Goal: Task Accomplishment & Management: Complete application form

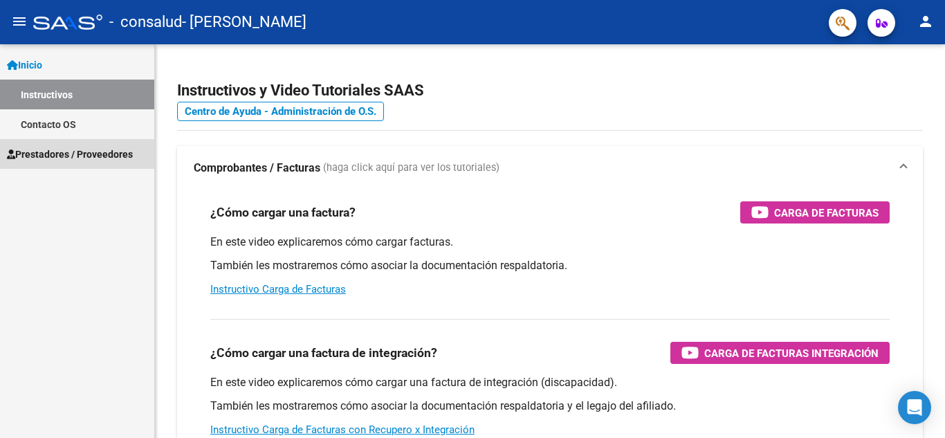
click at [56, 150] on span "Prestadores / Proveedores" at bounding box center [70, 154] width 126 height 15
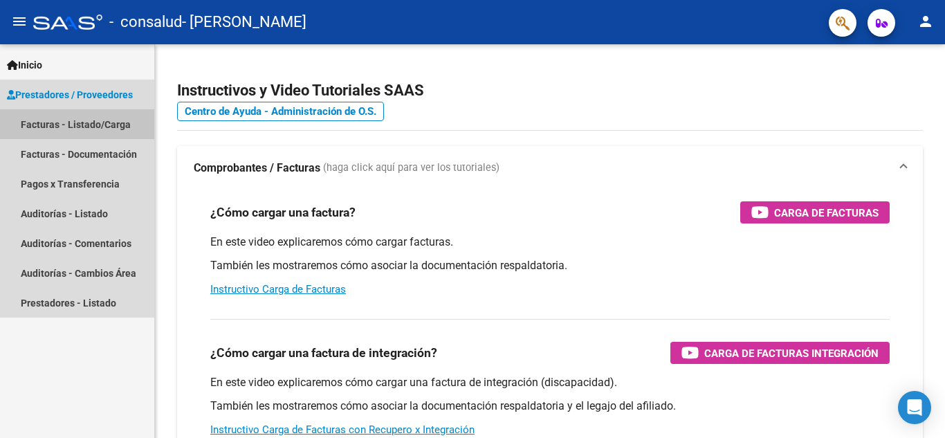
click at [84, 136] on link "Facturas - Listado/Carga" at bounding box center [77, 124] width 154 height 30
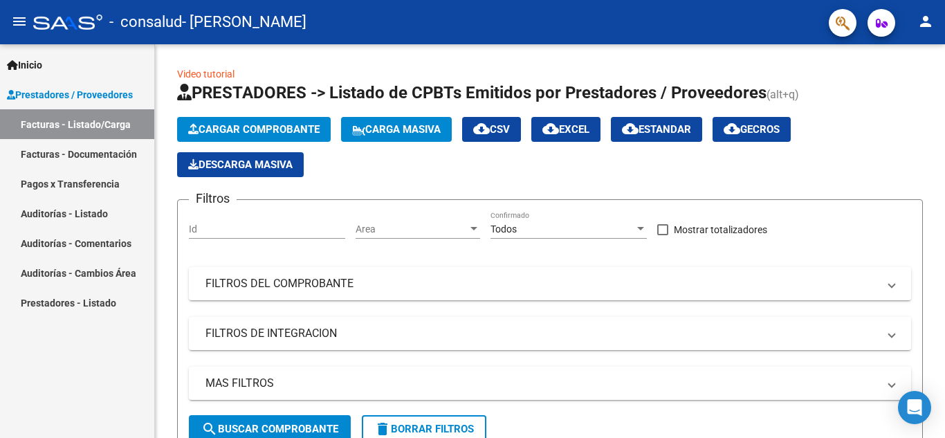
click at [117, 152] on link "Facturas - Documentación" at bounding box center [77, 154] width 154 height 30
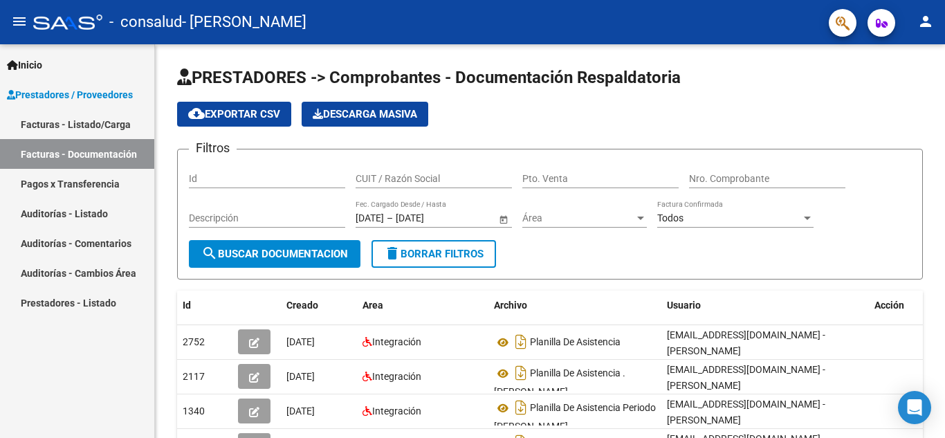
click at [80, 92] on span "Prestadores / Proveedores" at bounding box center [70, 94] width 126 height 15
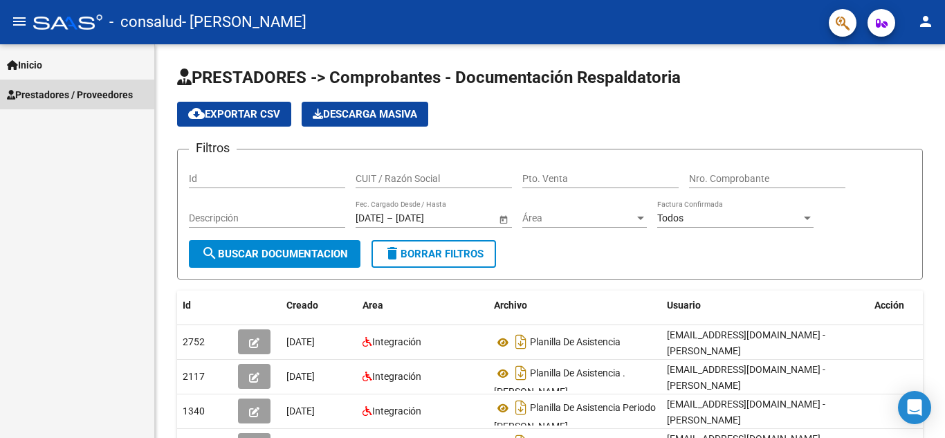
click at [102, 100] on span "Prestadores / Proveedores" at bounding box center [70, 94] width 126 height 15
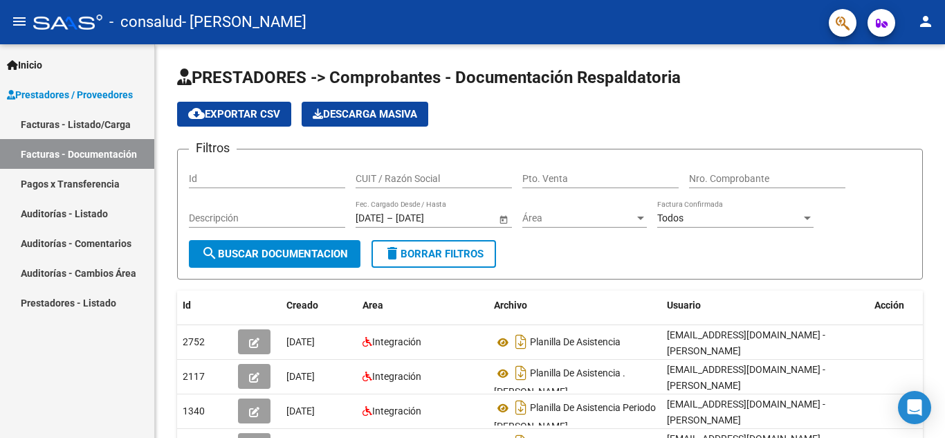
click at [79, 122] on link "Facturas - Listado/Carga" at bounding box center [77, 124] width 154 height 30
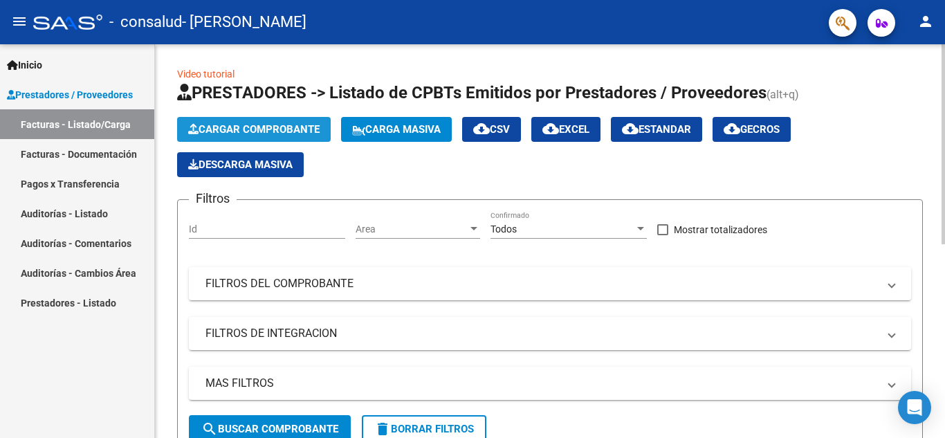
click at [262, 129] on span "Cargar Comprobante" at bounding box center [253, 129] width 131 height 12
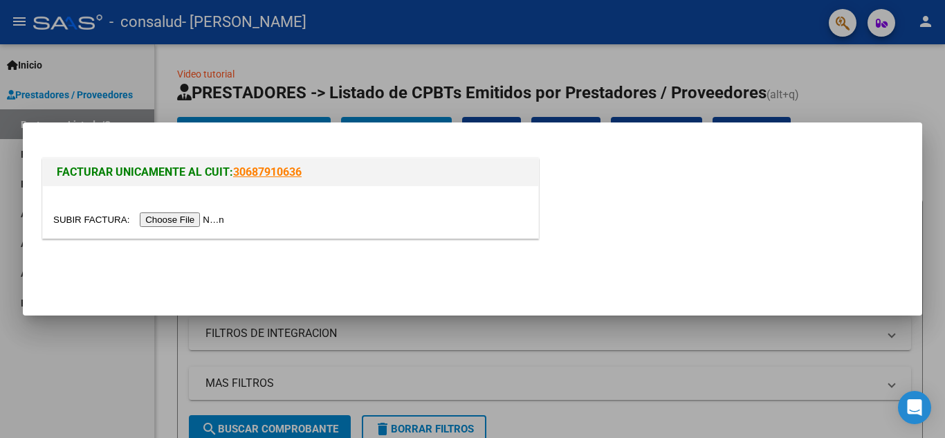
click at [180, 221] on input "file" at bounding box center [140, 219] width 175 height 15
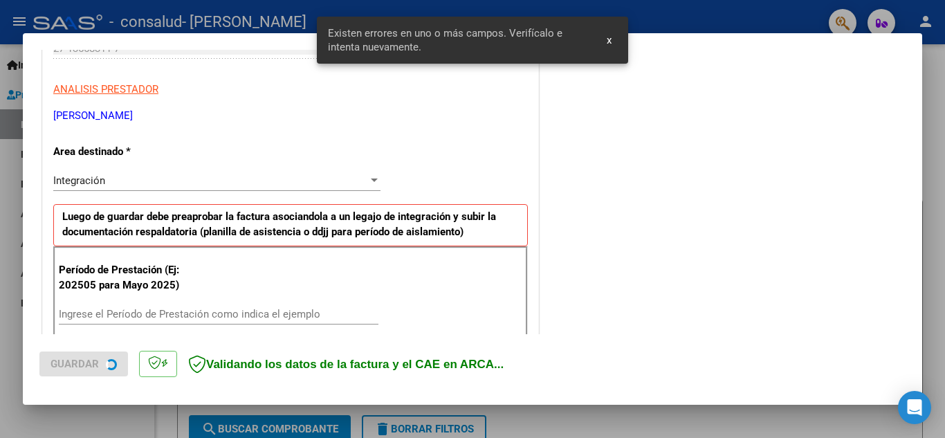
scroll to position [313, 0]
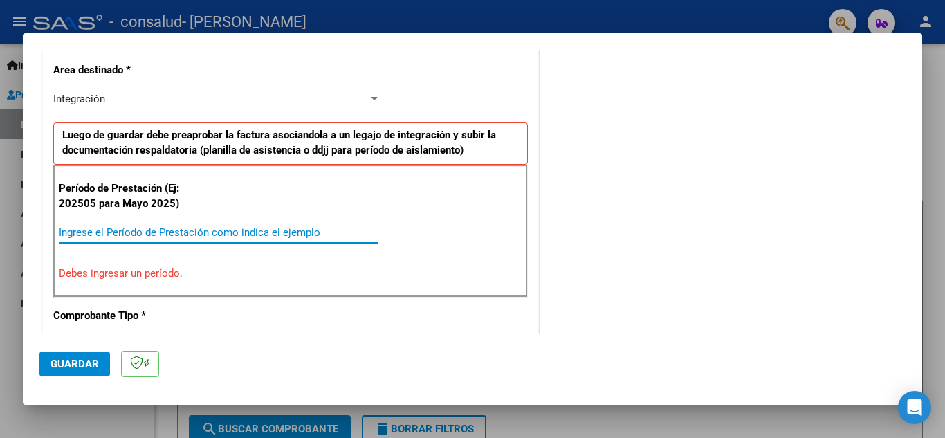
click at [118, 233] on input "Ingrese el Período de Prestación como indica el ejemplo" at bounding box center [219, 232] width 320 height 12
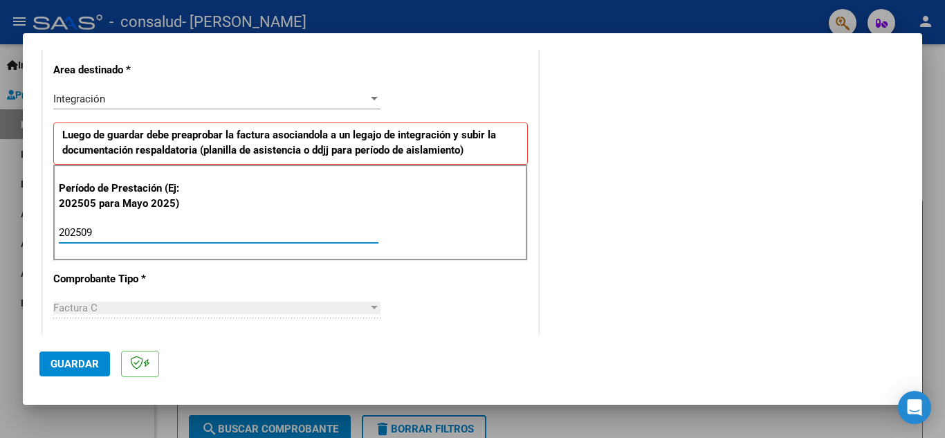
click at [108, 235] on input "202509" at bounding box center [219, 232] width 320 height 12
type input "202509"
click at [479, 322] on div "CUIT * 27-13558311-7 Ingresar CUIT ANALISIS PRESTADOR [PERSON_NAME] [PERSON_NAM…" at bounding box center [290, 429] width 495 height 1041
click at [85, 361] on span "Guardar" at bounding box center [75, 364] width 48 height 12
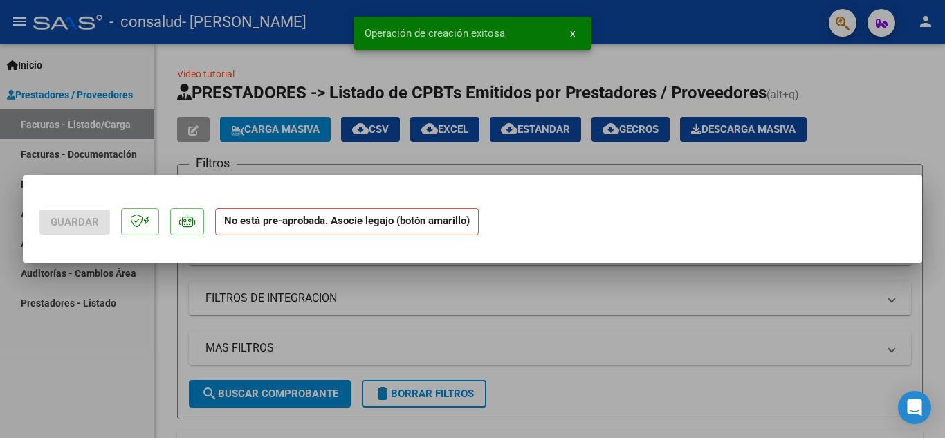
scroll to position [0, 0]
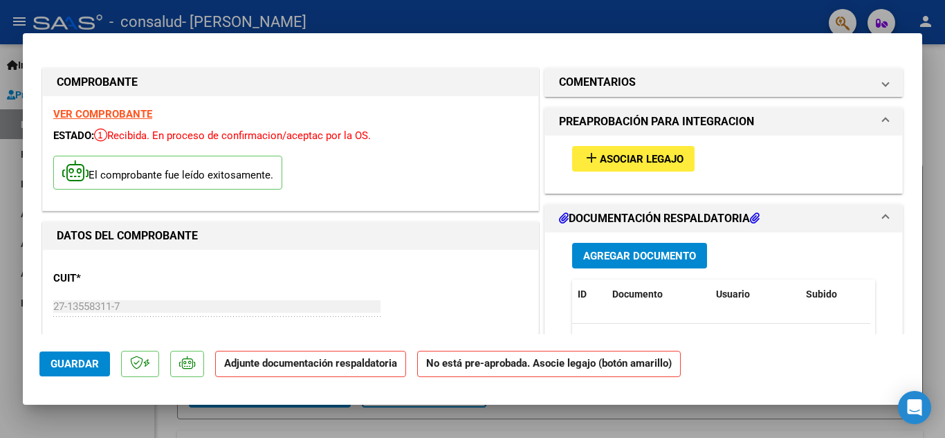
click at [611, 255] on span "Agregar Documento" at bounding box center [639, 256] width 113 height 12
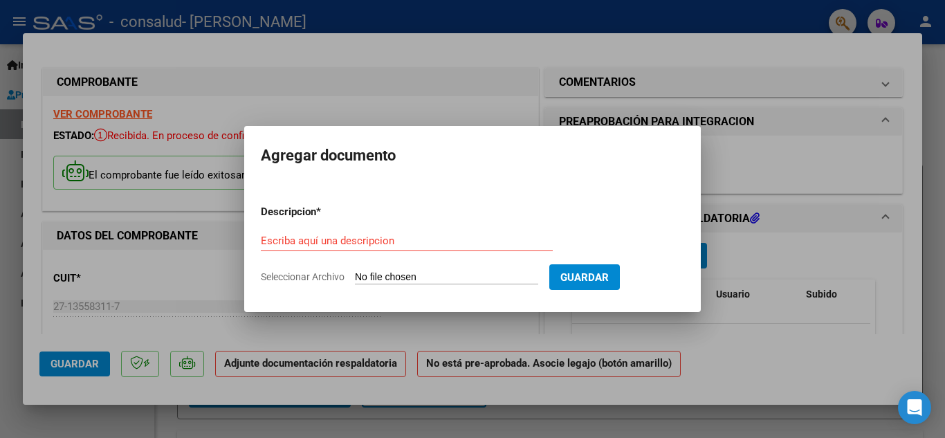
click at [379, 279] on input "Seleccionar Archivo" at bounding box center [446, 277] width 183 height 13
type input "C:\fakepath\[DATE]_02-14-38 p. m..pdf"
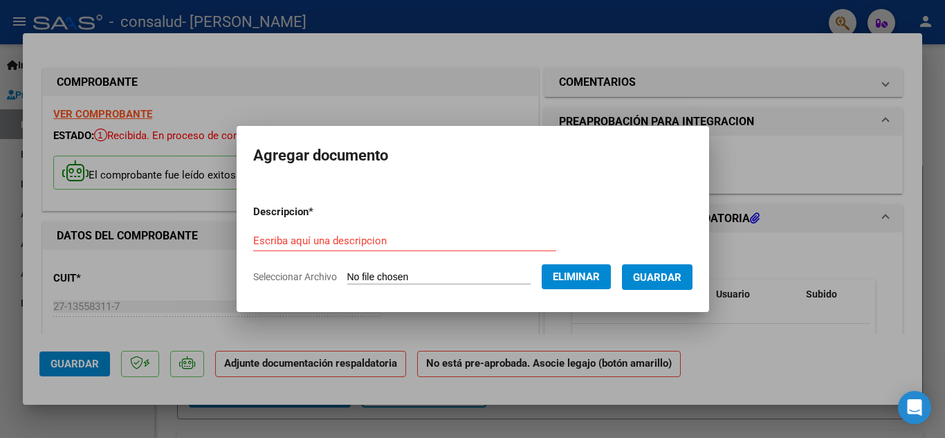
click at [370, 232] on div "Escriba aquí una descripcion" at bounding box center [404, 240] width 303 height 21
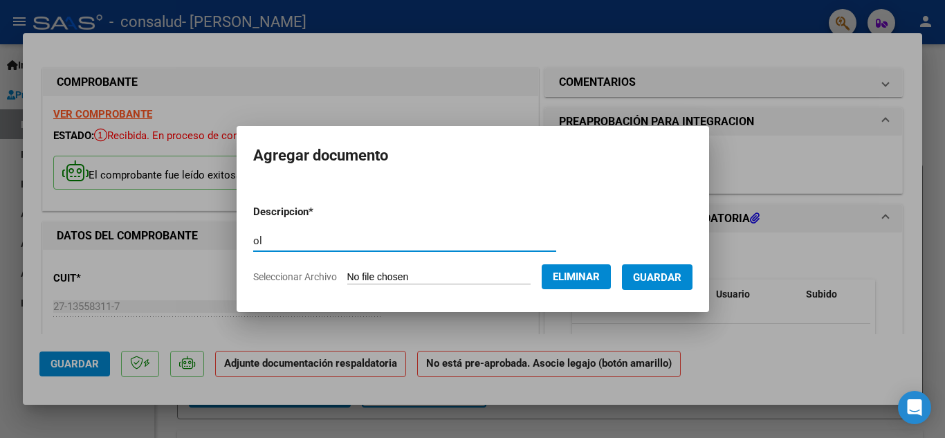
type input "o"
type input "planilla de asistencia"
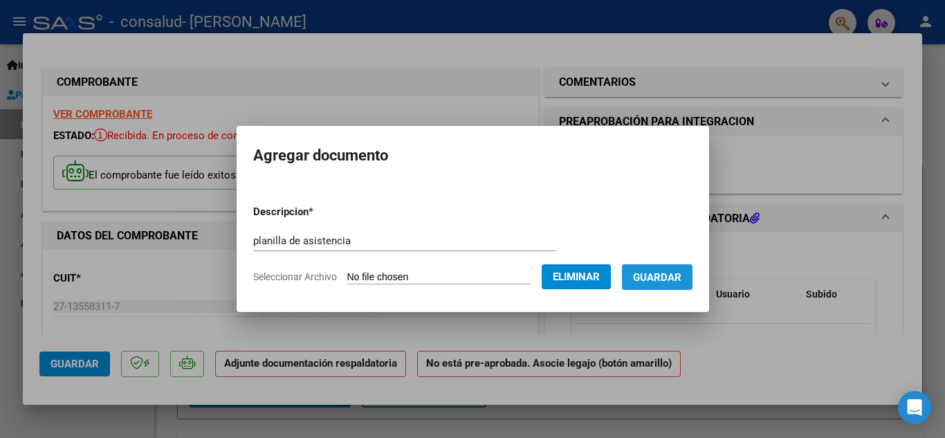
click at [666, 284] on button "Guardar" at bounding box center [657, 277] width 71 height 26
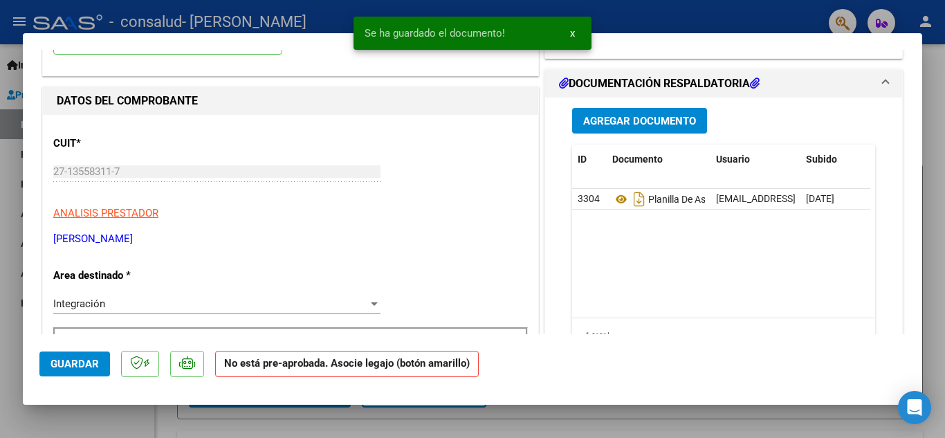
scroll to position [147, 0]
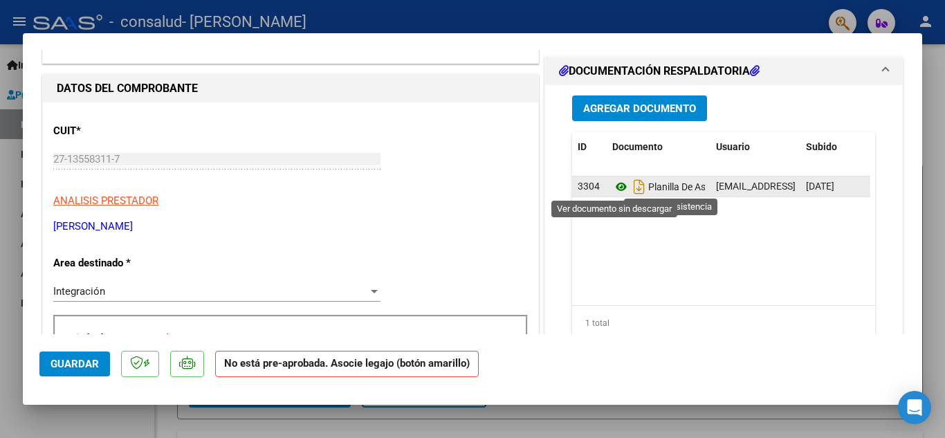
click at [612, 184] on icon at bounding box center [621, 187] width 18 height 17
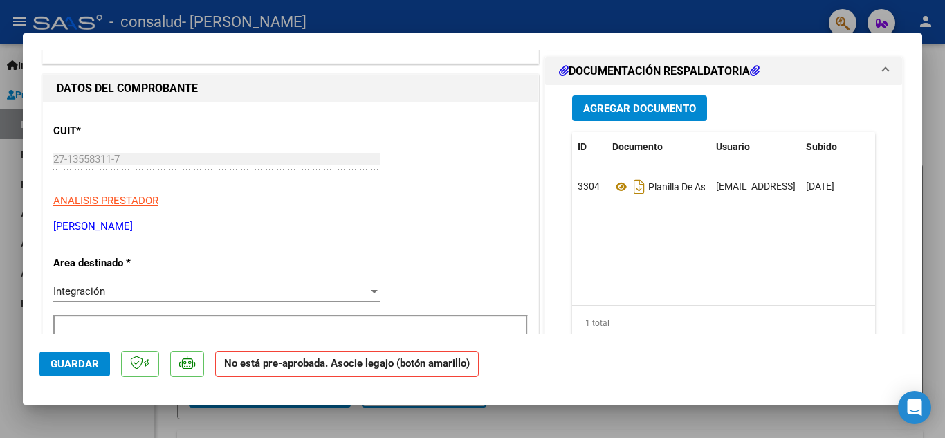
click at [10, 18] on div at bounding box center [472, 219] width 945 height 438
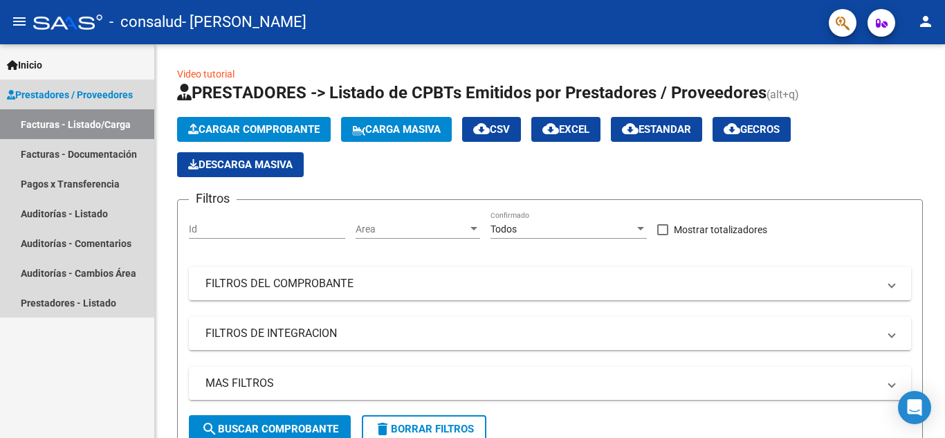
click at [132, 95] on span "Prestadores / Proveedores" at bounding box center [70, 94] width 126 height 15
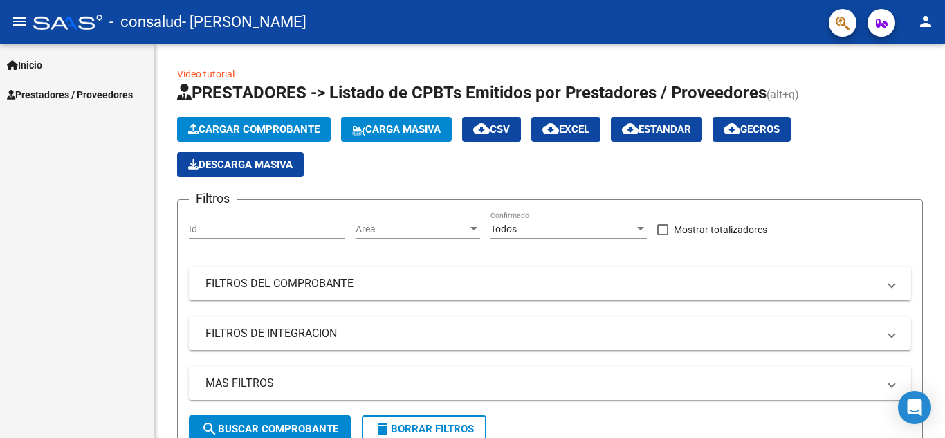
click at [132, 95] on span "Prestadores / Proveedores" at bounding box center [70, 94] width 126 height 15
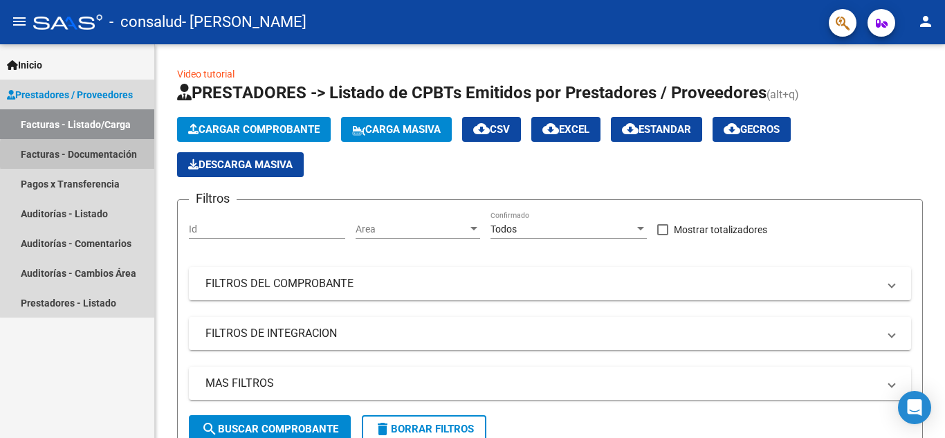
click at [117, 154] on link "Facturas - Documentación" at bounding box center [77, 154] width 154 height 30
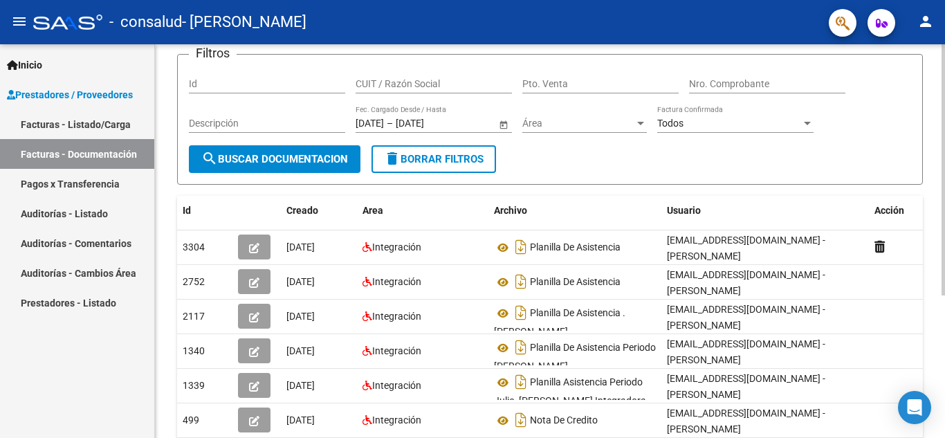
scroll to position [95, 0]
click at [934, 314] on div at bounding box center [943, 233] width 3 height 251
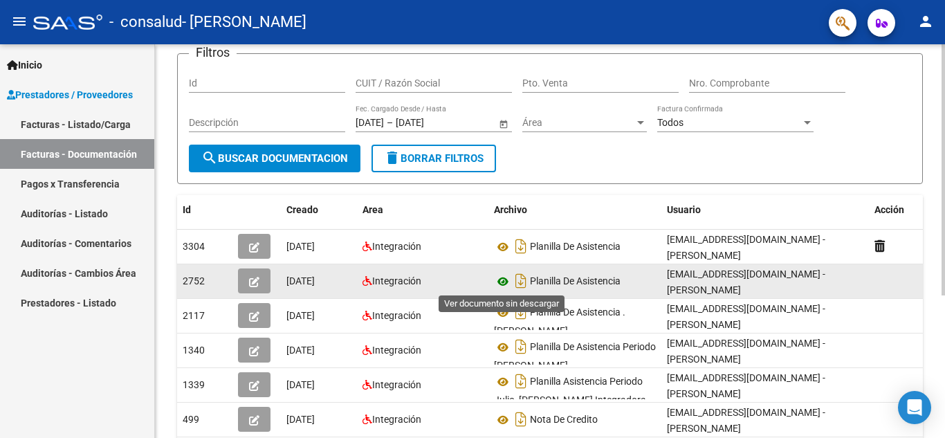
click at [501, 283] on icon at bounding box center [503, 281] width 18 height 17
click at [501, 280] on icon at bounding box center [503, 281] width 18 height 17
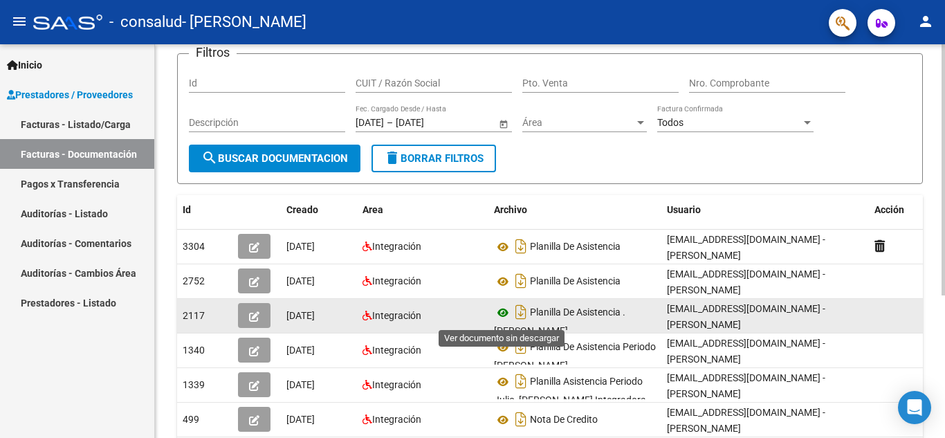
click at [502, 318] on icon at bounding box center [503, 312] width 18 height 17
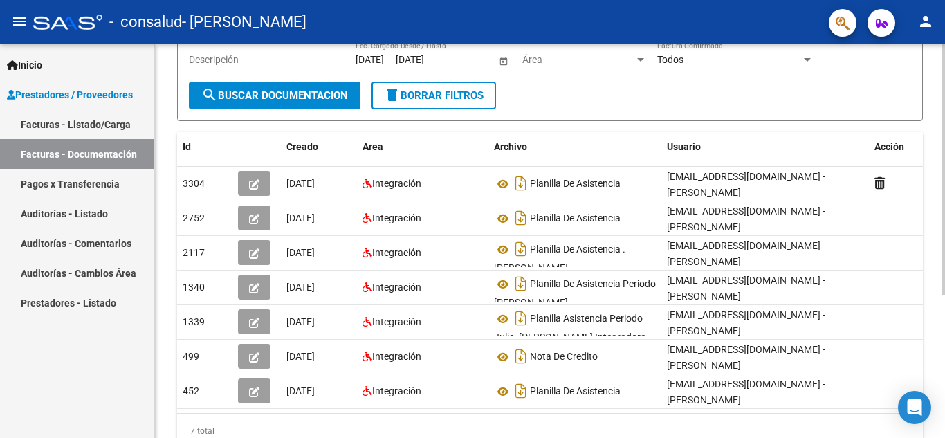
scroll to position [160, 0]
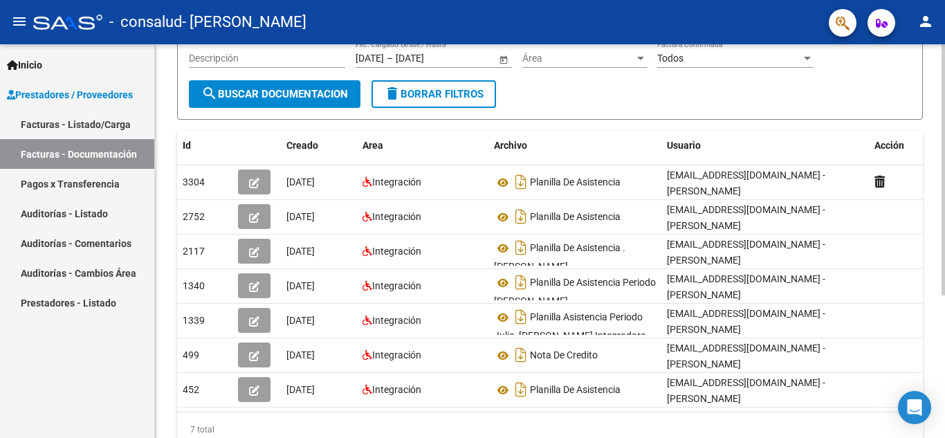
click at [934, 255] on div at bounding box center [943, 277] width 3 height 251
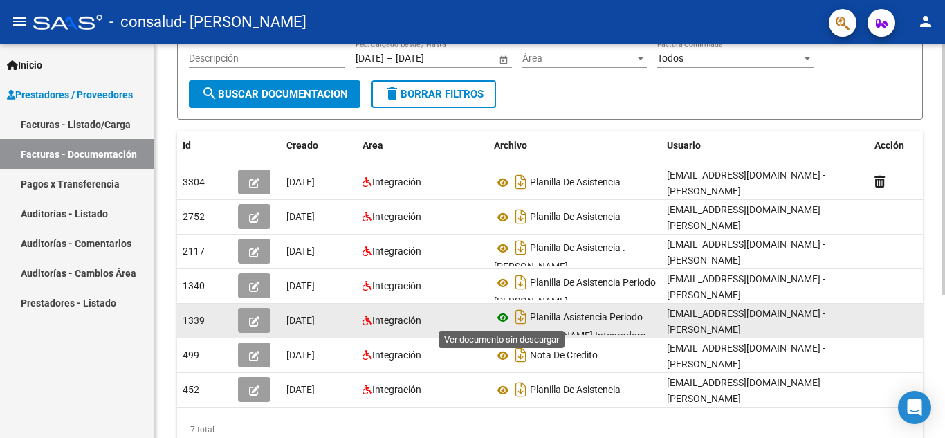
click at [504, 321] on icon at bounding box center [503, 317] width 18 height 17
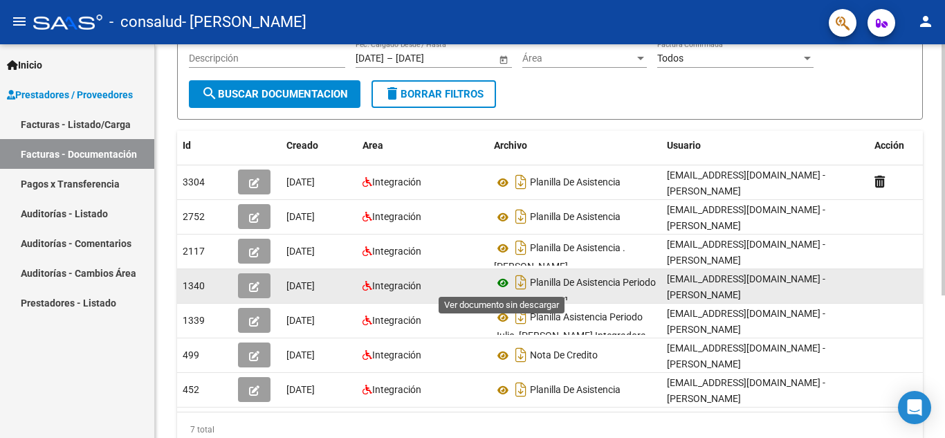
click at [504, 282] on icon at bounding box center [503, 283] width 18 height 17
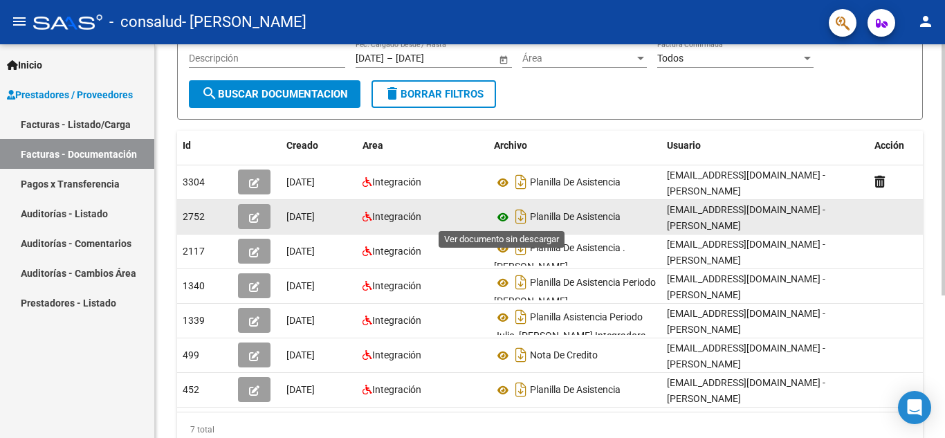
click at [505, 218] on icon at bounding box center [503, 217] width 18 height 17
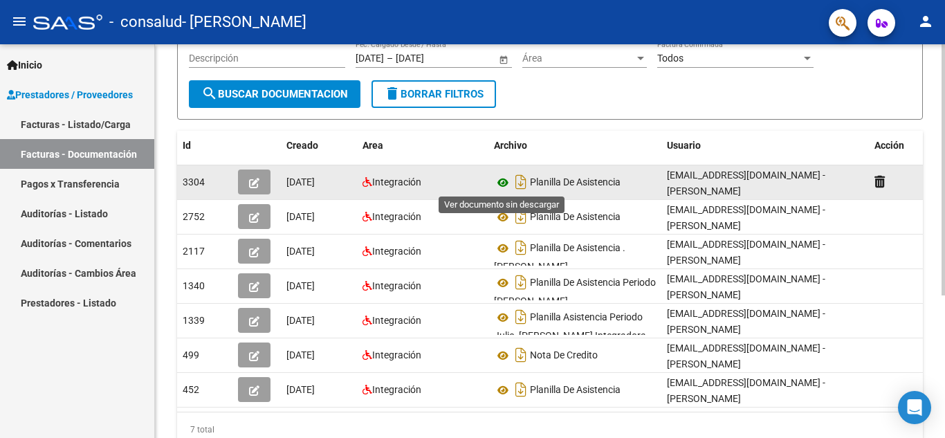
click at [502, 188] on icon at bounding box center [503, 182] width 18 height 17
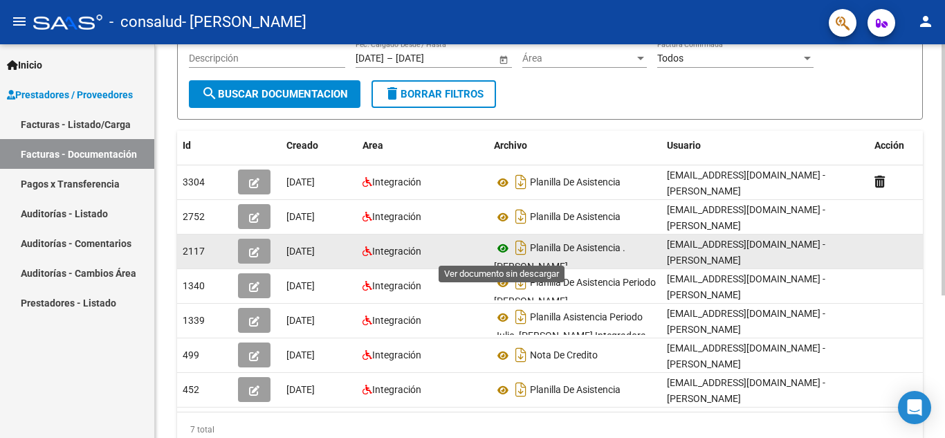
click at [502, 247] on icon at bounding box center [503, 248] width 18 height 17
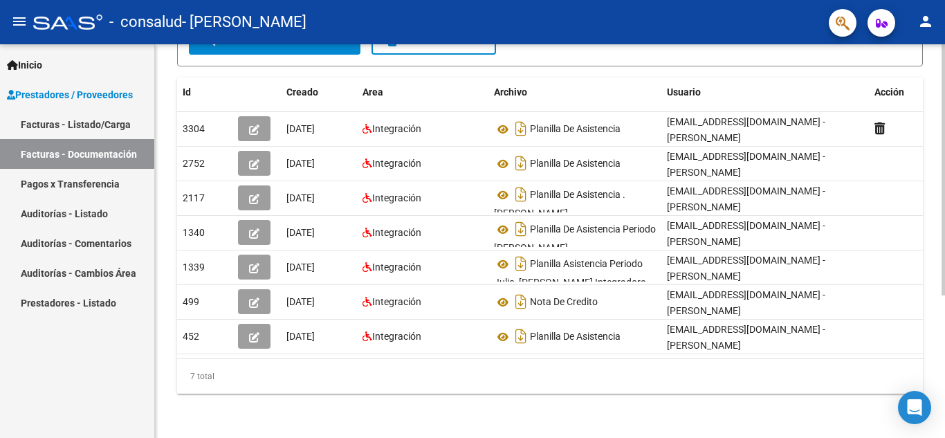
scroll to position [215, 0]
click at [934, 221] on div at bounding box center [943, 312] width 3 height 251
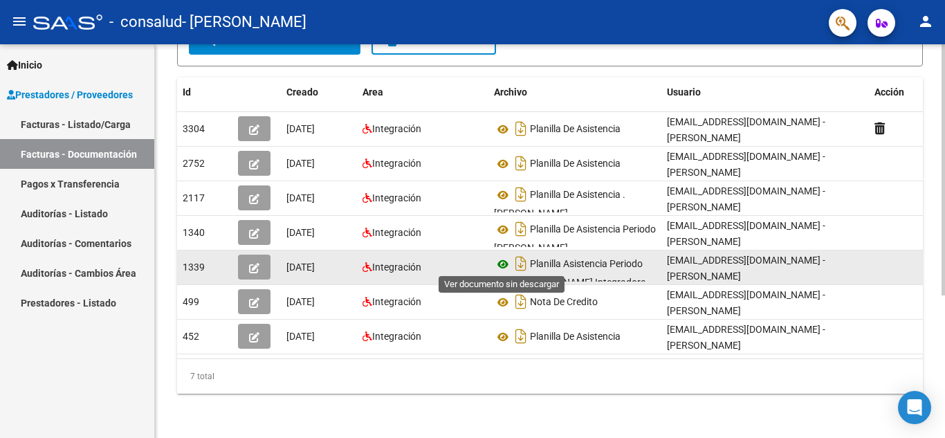
click at [502, 261] on icon at bounding box center [503, 264] width 18 height 17
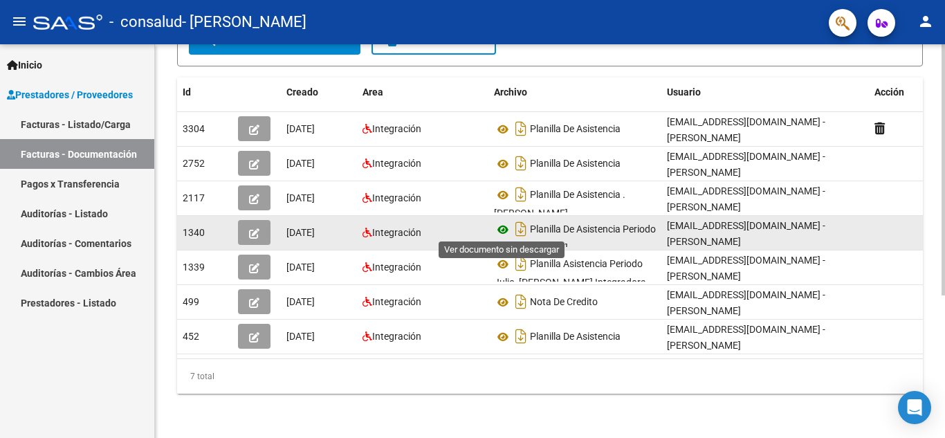
click at [507, 223] on icon at bounding box center [503, 229] width 18 height 17
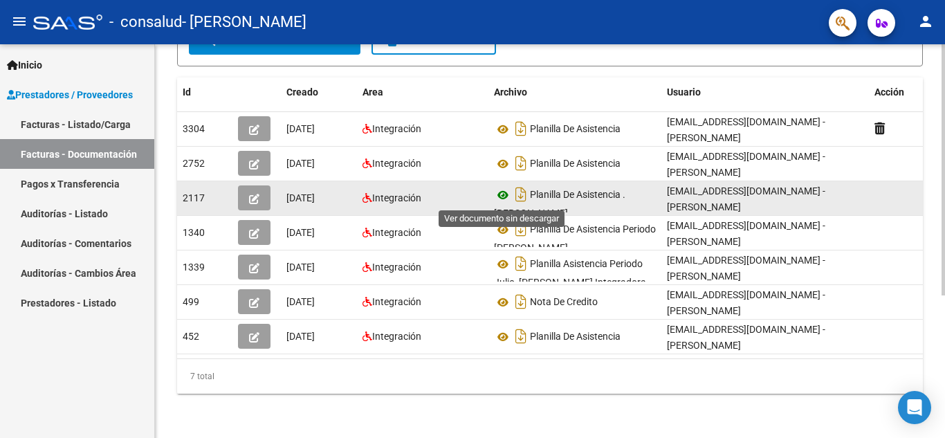
click at [503, 195] on icon at bounding box center [503, 195] width 18 height 17
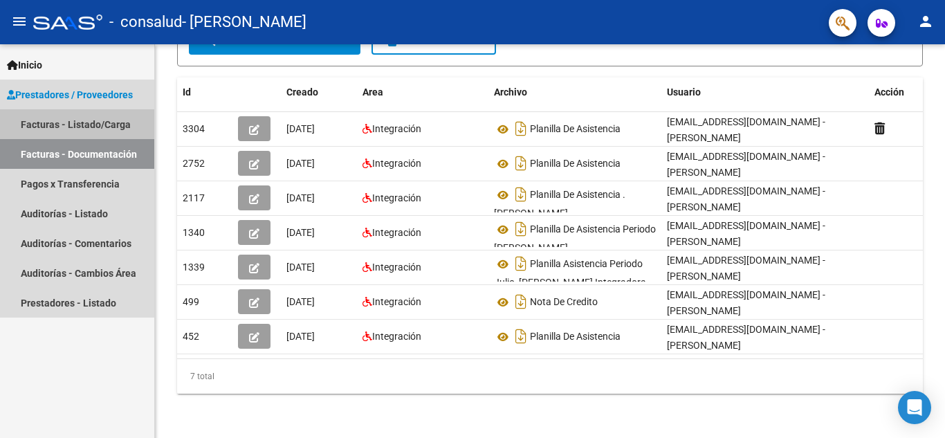
click at [113, 129] on link "Facturas - Listado/Carga" at bounding box center [77, 124] width 154 height 30
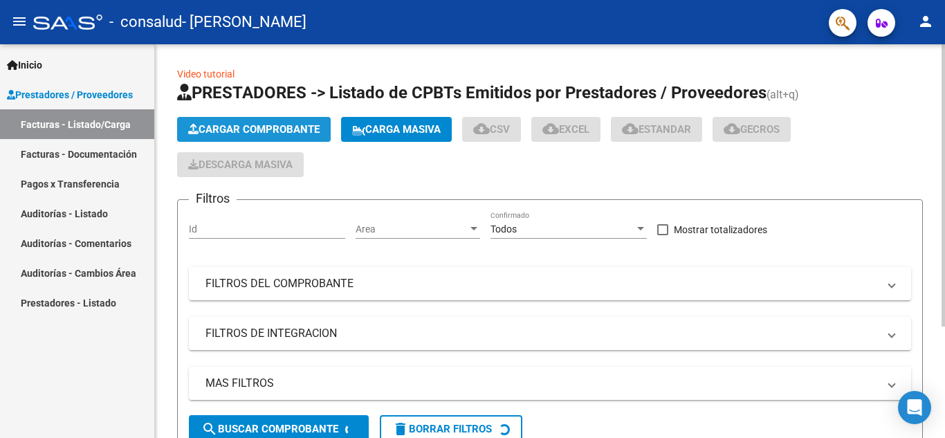
click at [313, 131] on span "Cargar Comprobante" at bounding box center [253, 129] width 131 height 12
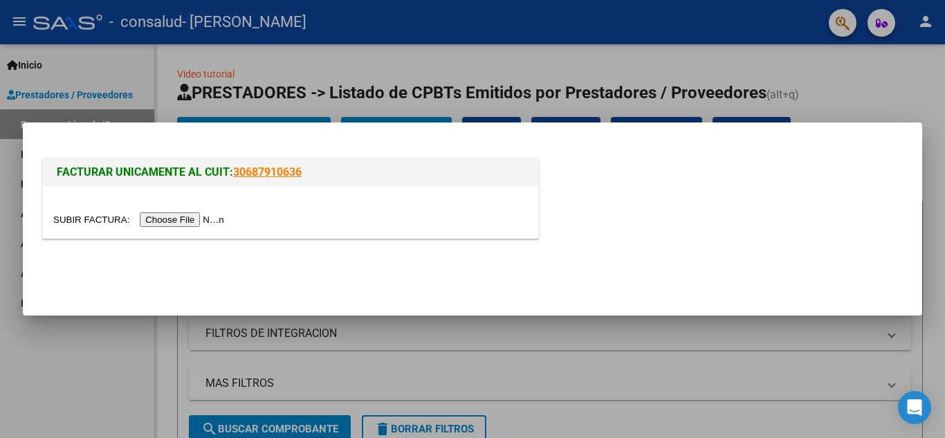
click at [209, 219] on input "file" at bounding box center [140, 219] width 175 height 15
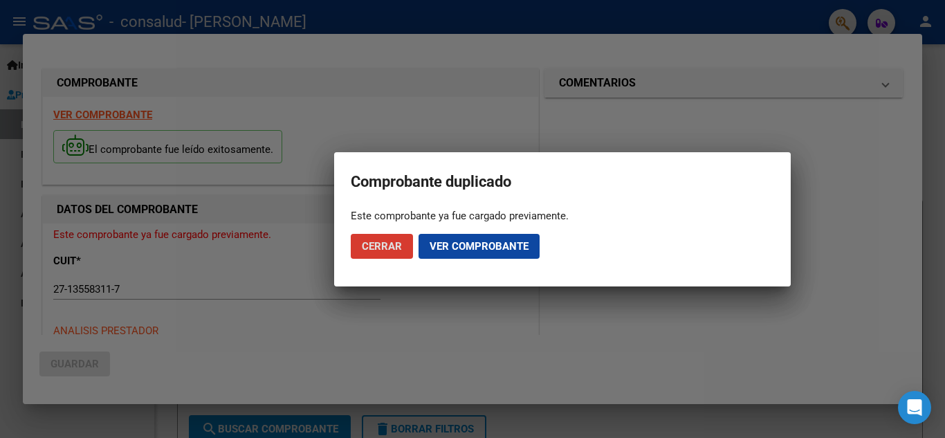
click at [380, 253] on button "Cerrar" at bounding box center [382, 246] width 62 height 25
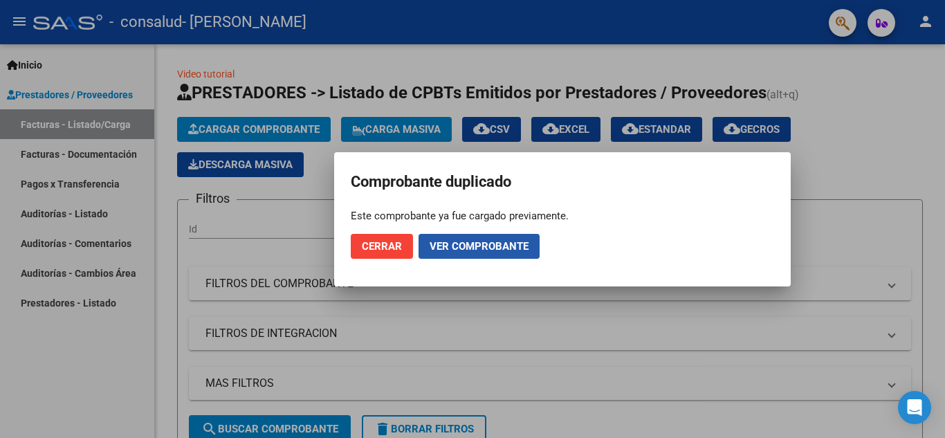
click at [436, 247] on span "Ver comprobante" at bounding box center [479, 246] width 99 height 12
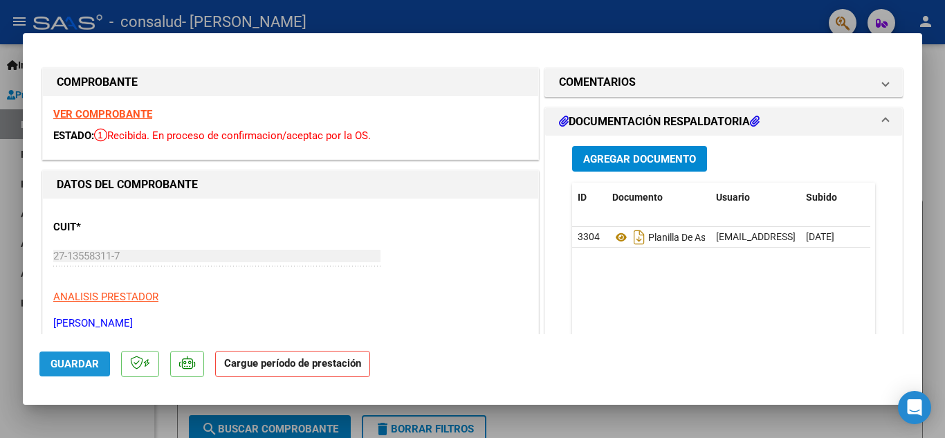
click at [87, 363] on span "Guardar" at bounding box center [75, 364] width 48 height 12
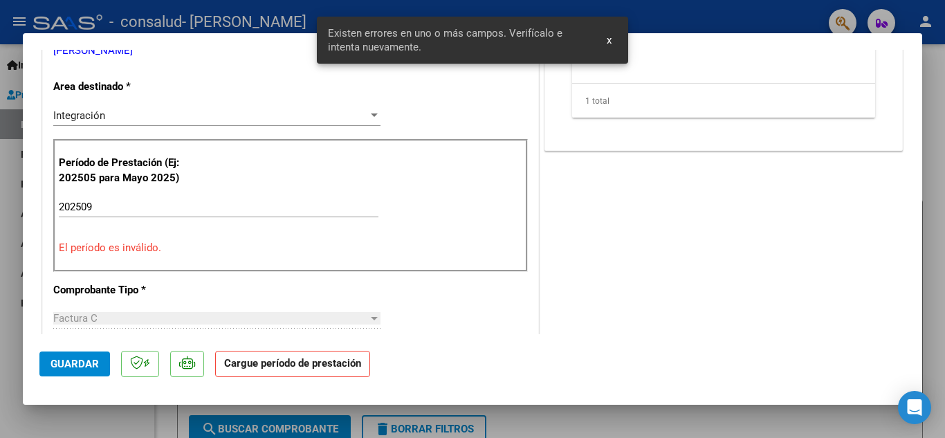
scroll to position [273, 0]
click at [57, 8] on div at bounding box center [472, 219] width 945 height 438
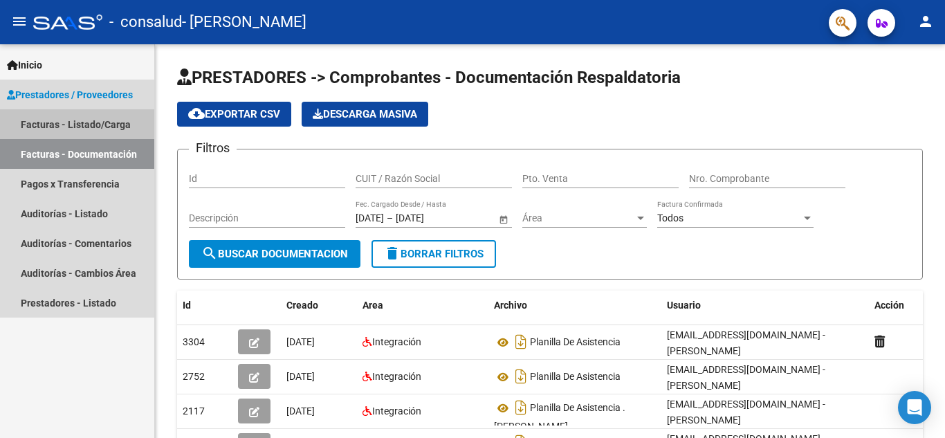
click at [73, 130] on link "Facturas - Listado/Carga" at bounding box center [77, 124] width 154 height 30
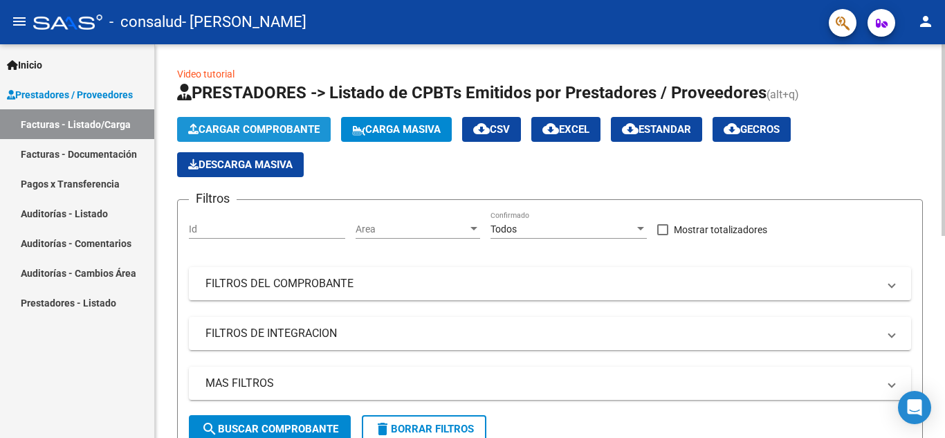
click at [254, 131] on span "Cargar Comprobante" at bounding box center [253, 129] width 131 height 12
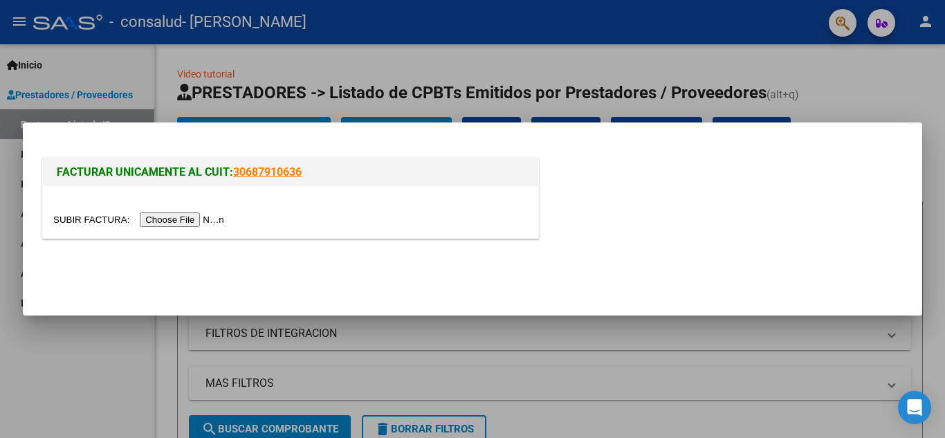
click at [218, 214] on input "file" at bounding box center [140, 219] width 175 height 15
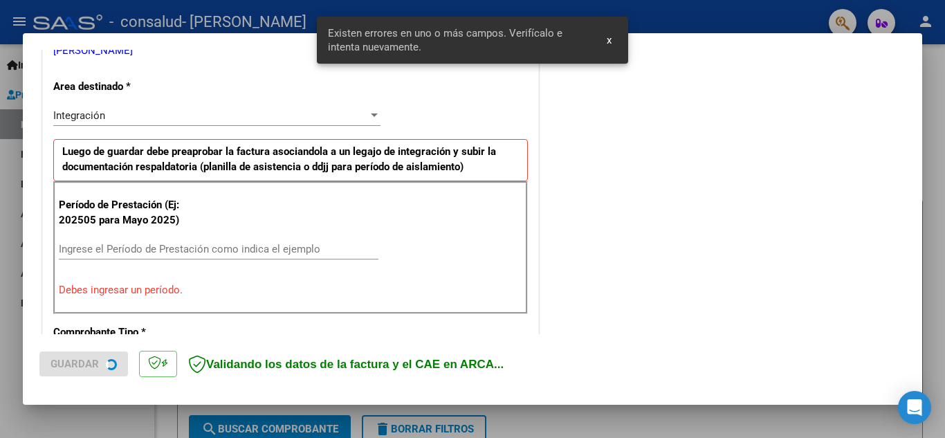
scroll to position [313, 0]
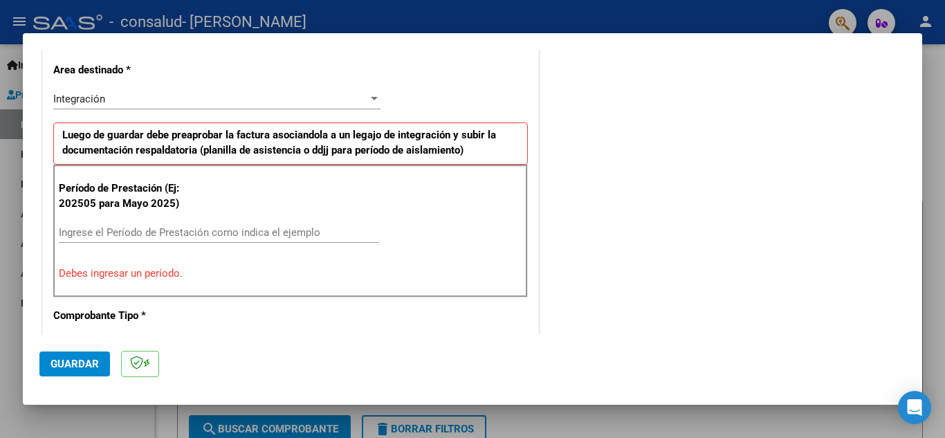
click at [754, 10] on div at bounding box center [472, 219] width 945 height 438
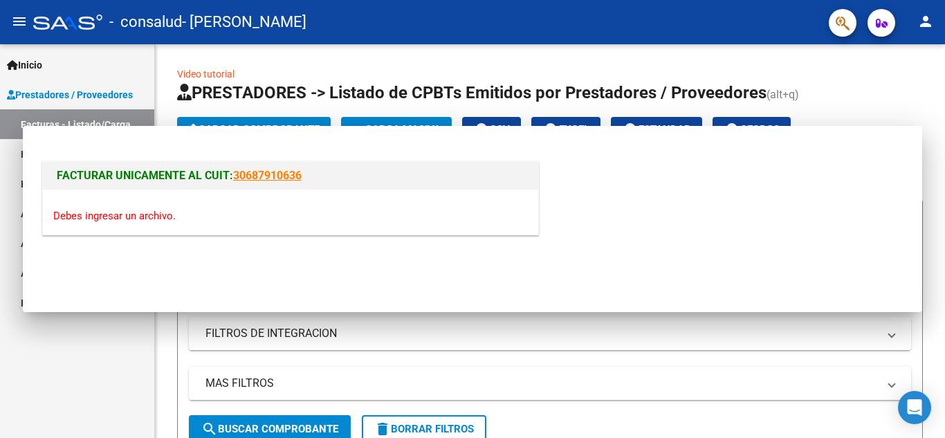
scroll to position [0, 0]
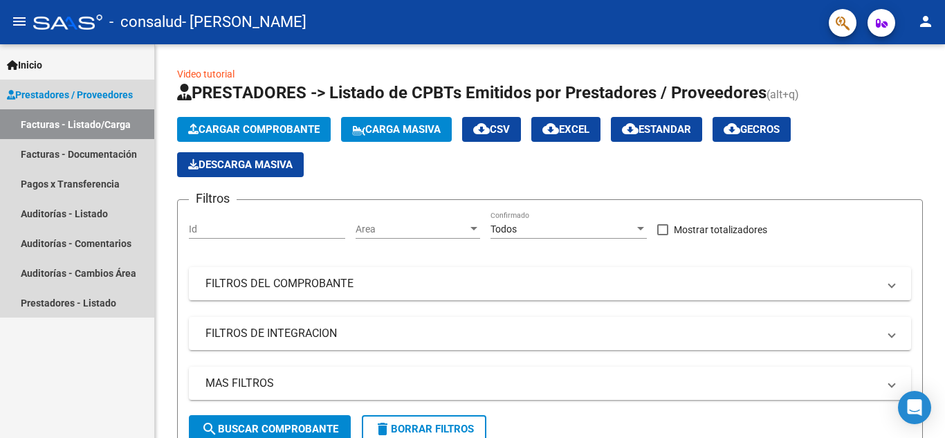
click at [113, 100] on span "Prestadores / Proveedores" at bounding box center [70, 94] width 126 height 15
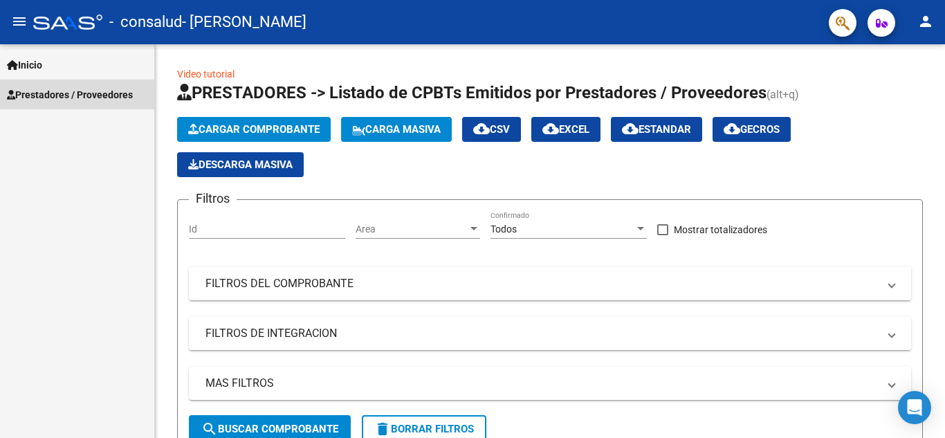
click at [111, 97] on span "Prestadores / Proveedores" at bounding box center [70, 94] width 126 height 15
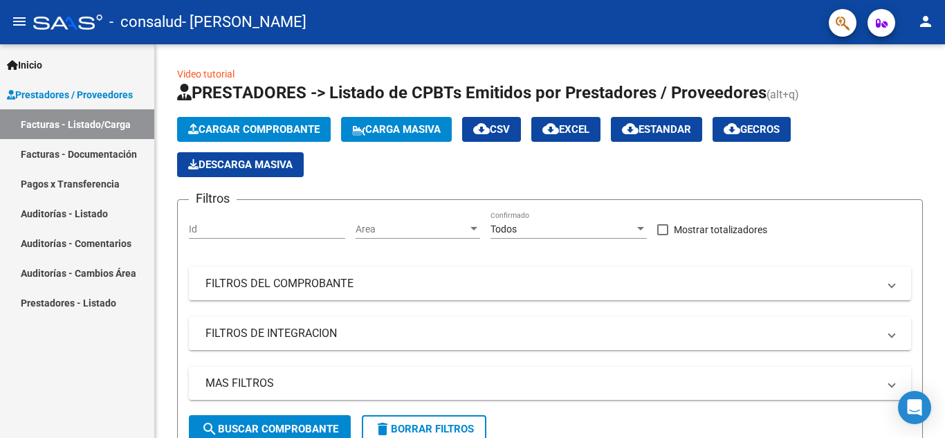
click at [80, 183] on link "Pagos x Transferencia" at bounding box center [77, 184] width 154 height 30
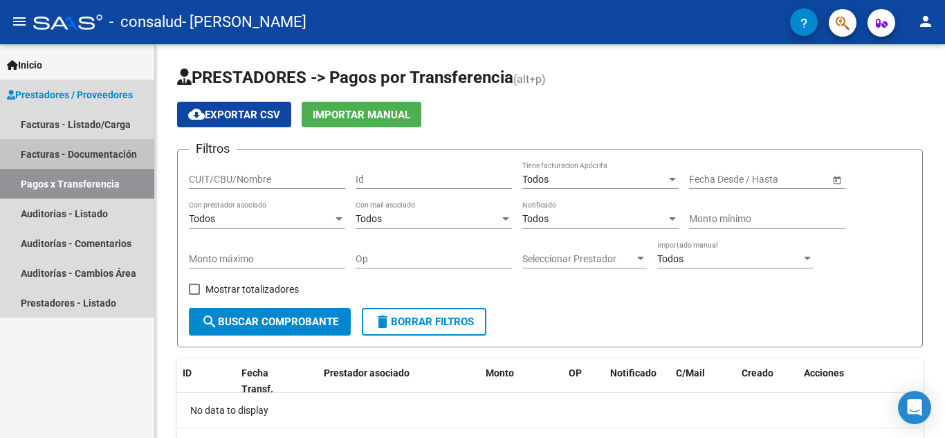
click at [123, 161] on link "Facturas - Documentación" at bounding box center [77, 154] width 154 height 30
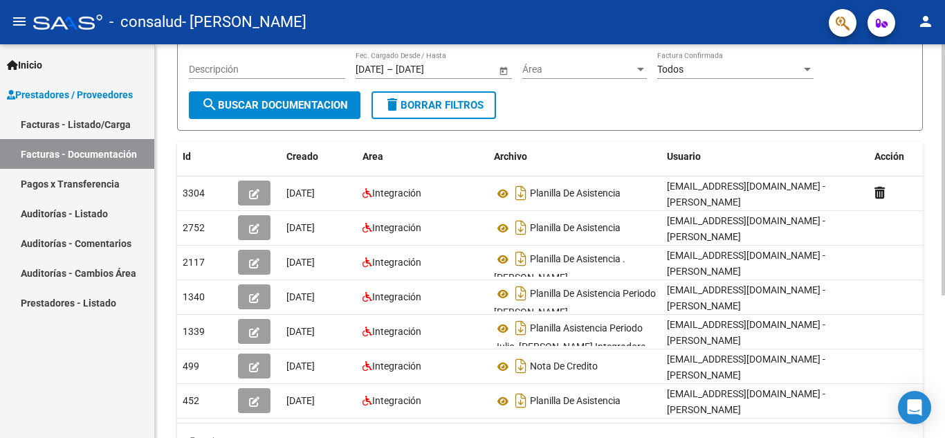
click at [934, 312] on div "PRESTADORES -> Comprobantes - Documentación Respaldatoria cloud_download Export…" at bounding box center [552, 199] width 794 height 607
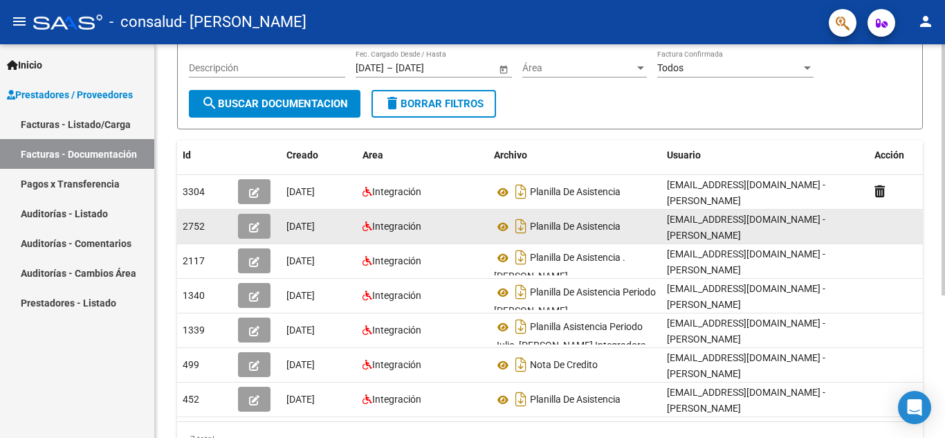
click at [880, 237] on datatable-body-cell at bounding box center [903, 227] width 69 height 34
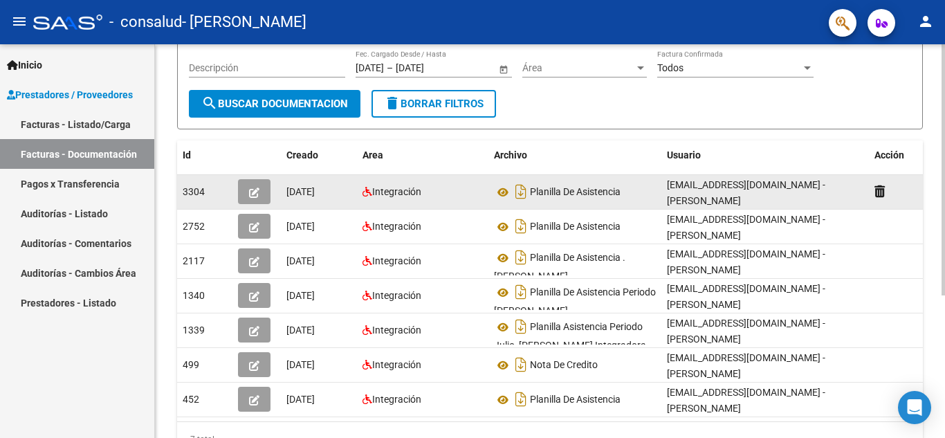
scroll to position [224, 0]
